Goal: Complete application form

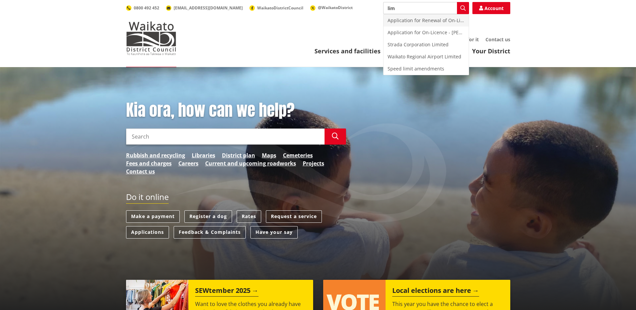
type input "lim"
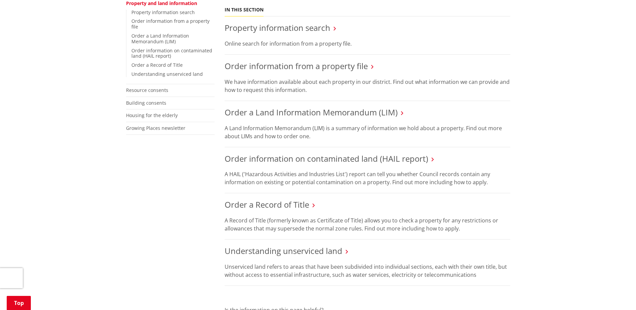
scroll to position [177, 0]
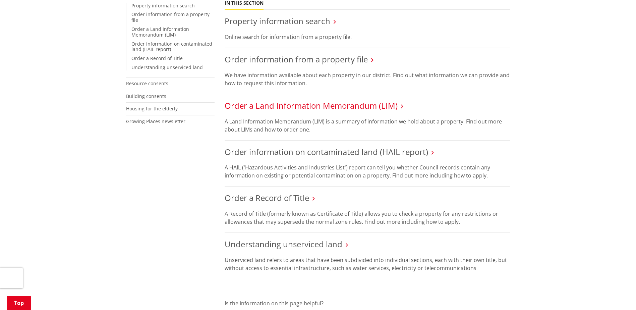
click at [271, 100] on link "Order a Land Information Memorandum (LIM)" at bounding box center [311, 105] width 173 height 11
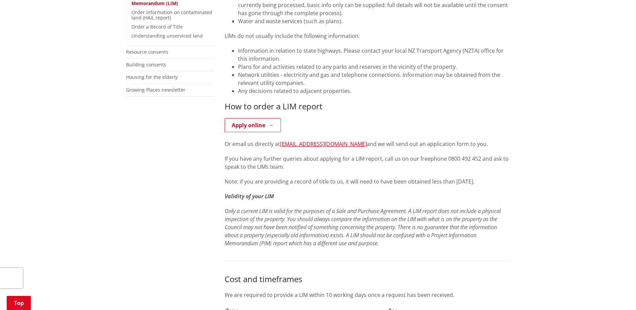
scroll to position [232, 0]
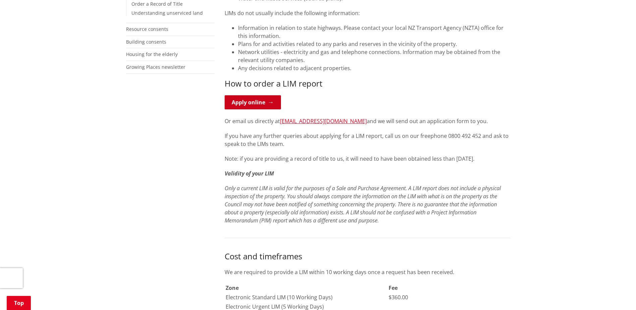
click at [246, 105] on link "Apply online" at bounding box center [253, 102] width 56 height 14
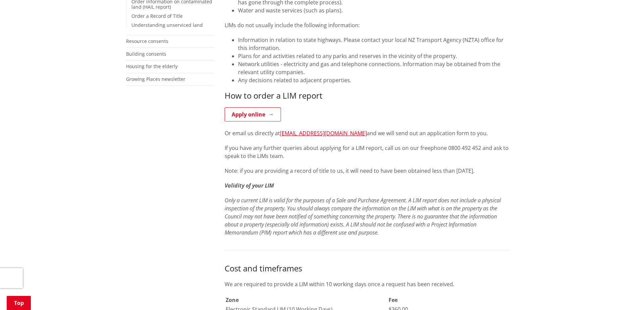
scroll to position [222, 0]
